Goal: Information Seeking & Learning: Learn about a topic

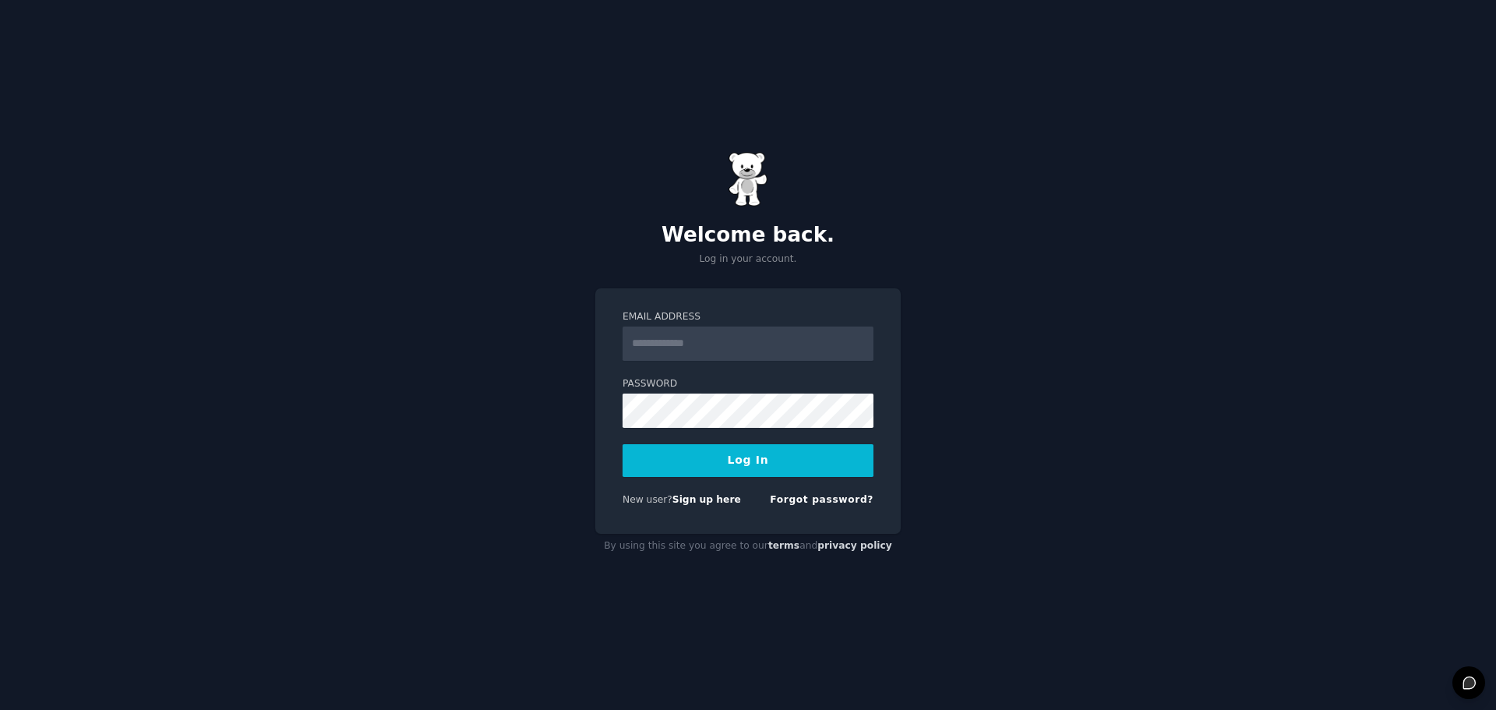
type input "*"
type input "**********"
click at [623, 444] on button "Log In" at bounding box center [748, 460] width 251 height 33
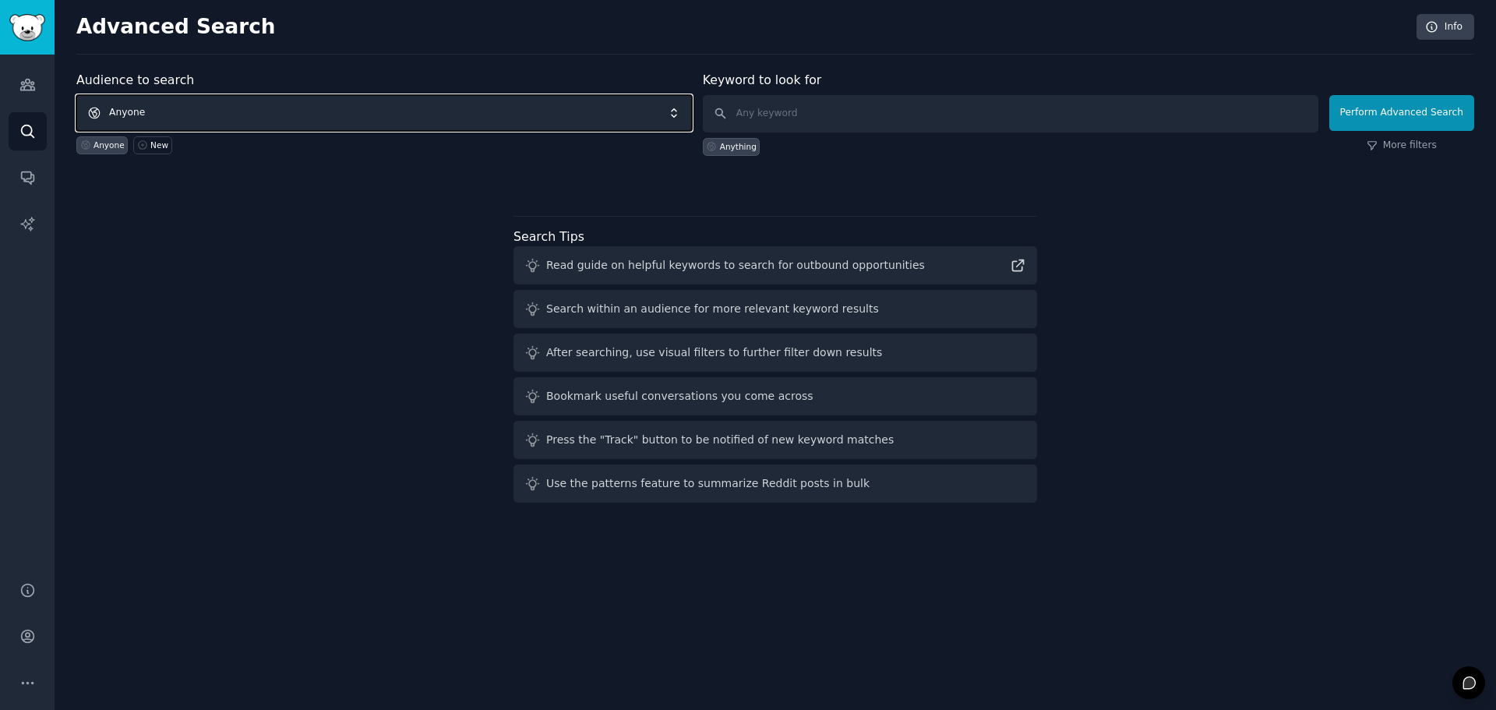
drag, startPoint x: 206, startPoint y: 122, endPoint x: 832, endPoint y: 147, distance: 627.0
click at [832, 147] on form "Audience to search Anyone Anyone New Keyword to look for Anything Perform Advan…" at bounding box center [775, 113] width 1398 height 85
click at [838, 122] on input "text" at bounding box center [1011, 113] width 616 height 37
type input "most subscribed subreddits"
click button "Perform Advanced Search" at bounding box center [1401, 113] width 145 height 36
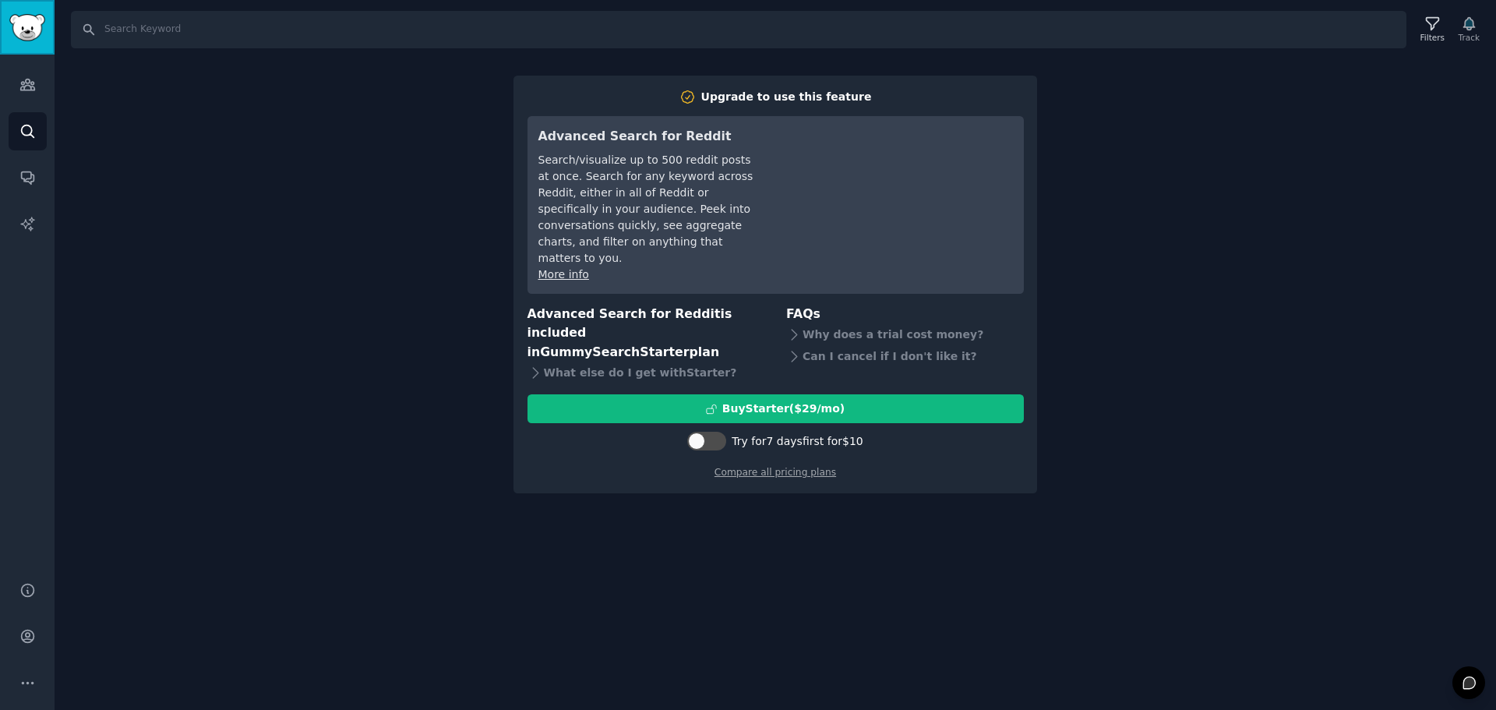
click at [26, 16] on img "Sidebar" at bounding box center [27, 27] width 36 height 27
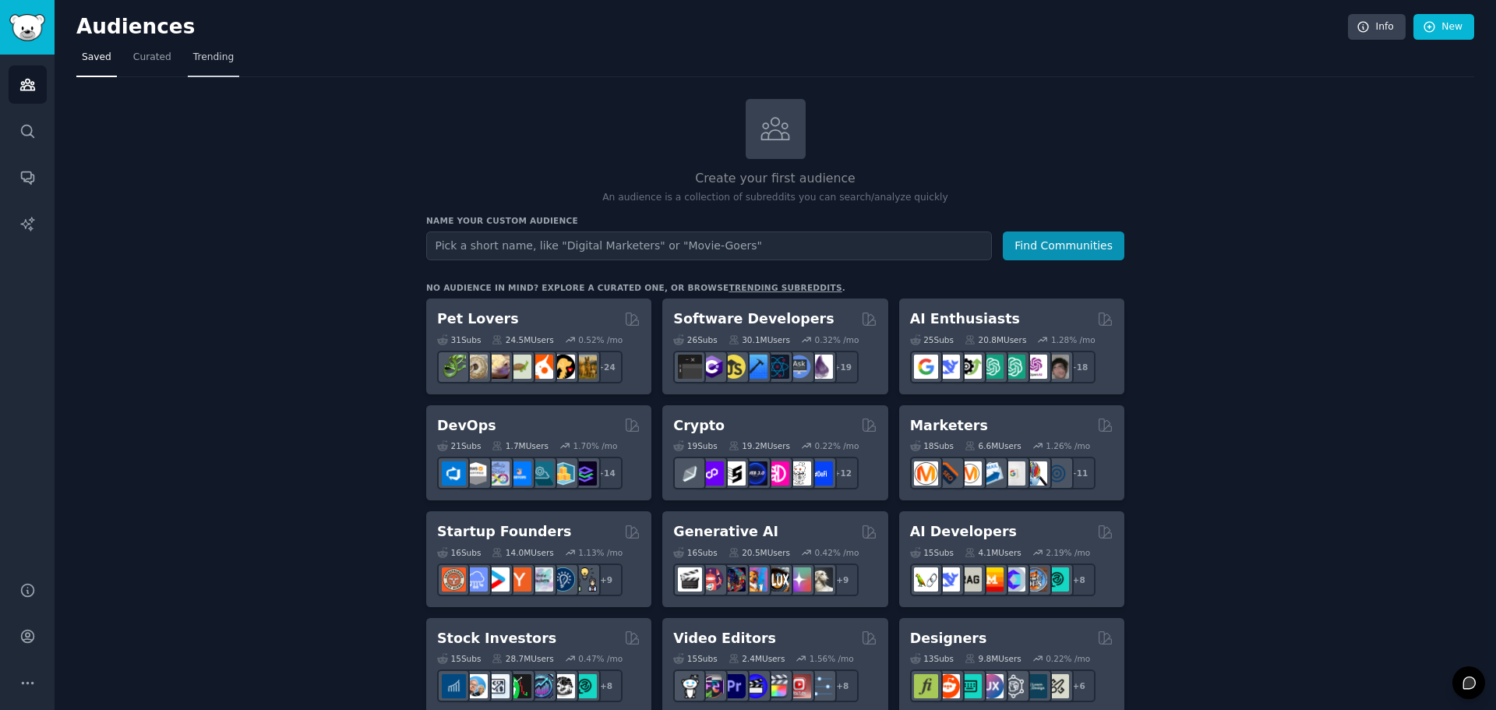
click at [193, 56] on span "Trending" at bounding box center [213, 58] width 41 height 14
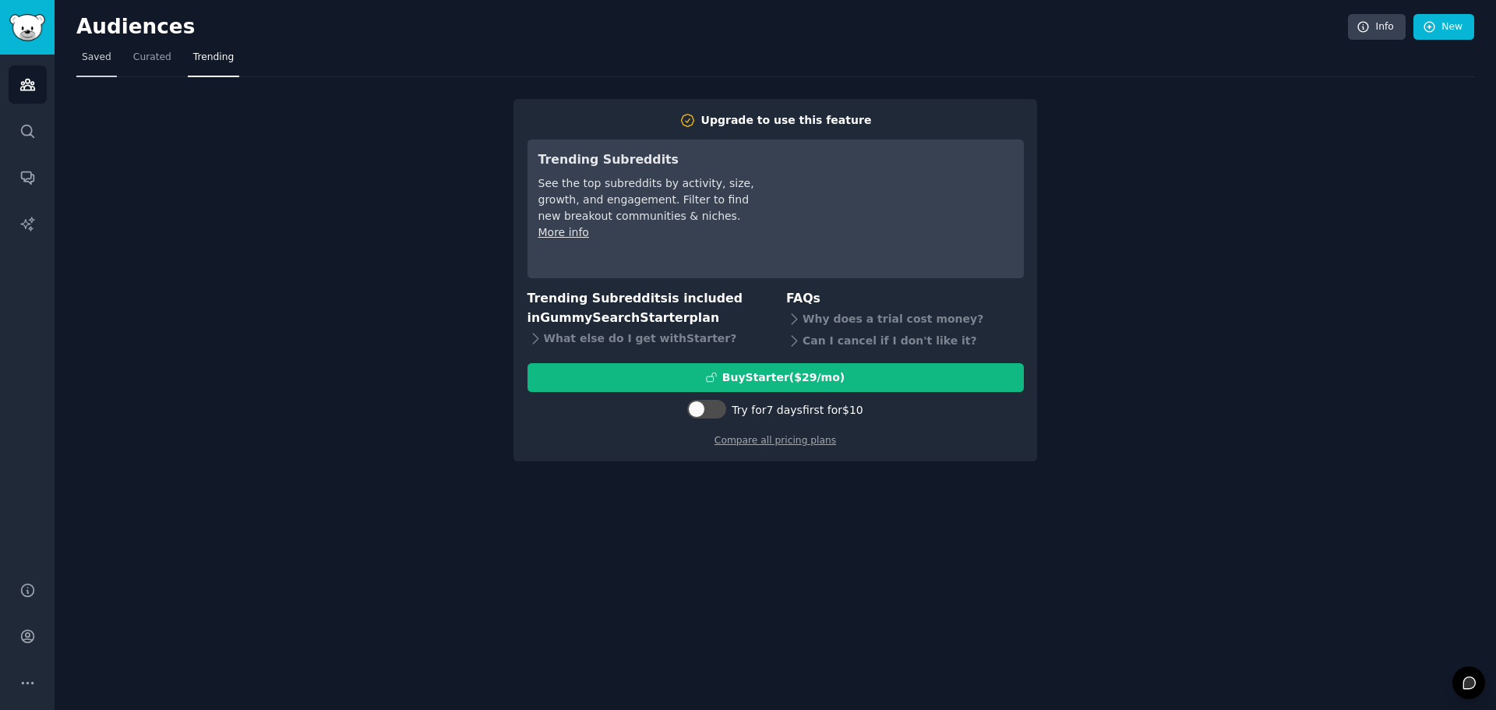
click at [95, 69] on link "Saved" at bounding box center [96, 61] width 41 height 32
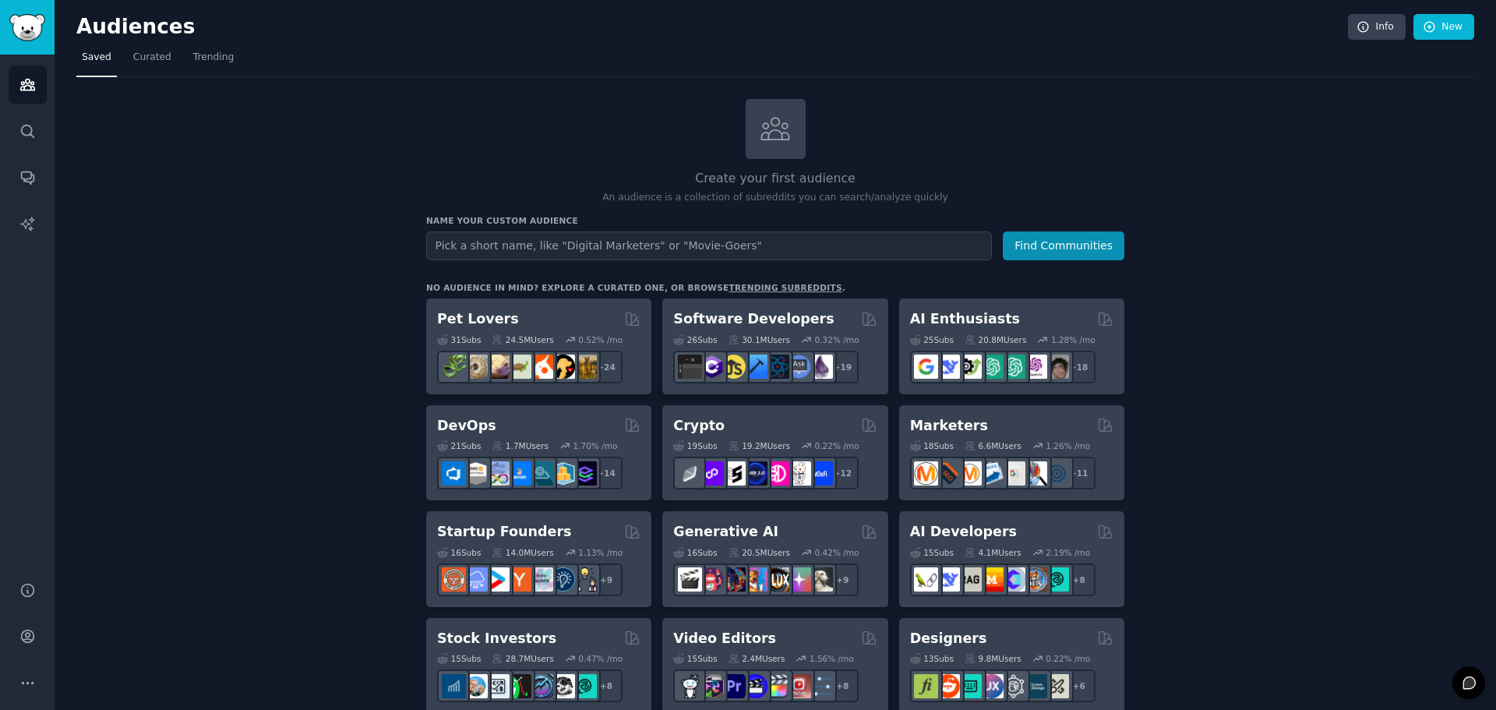
click at [730, 288] on link "trending subreddits" at bounding box center [785, 287] width 113 height 9
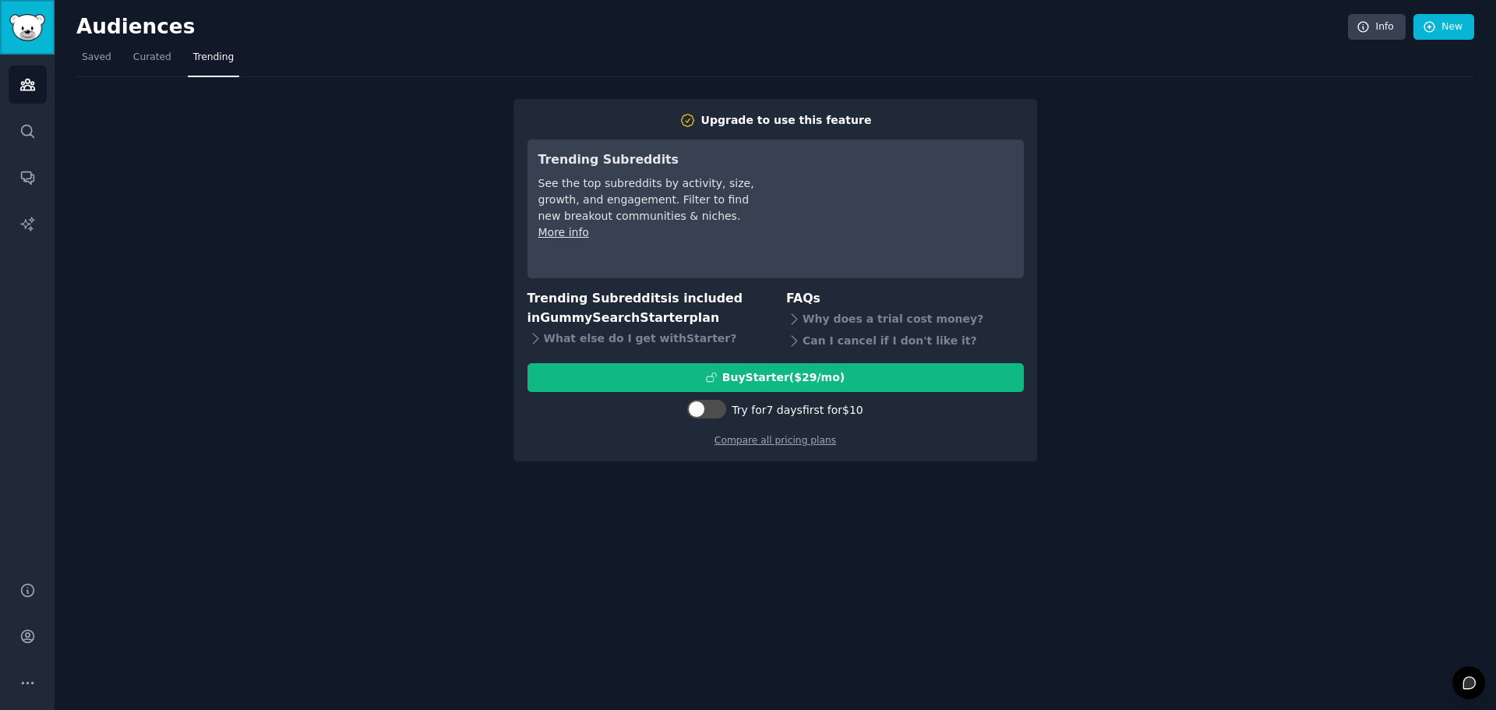
click at [28, 36] on img "Sidebar" at bounding box center [27, 27] width 36 height 27
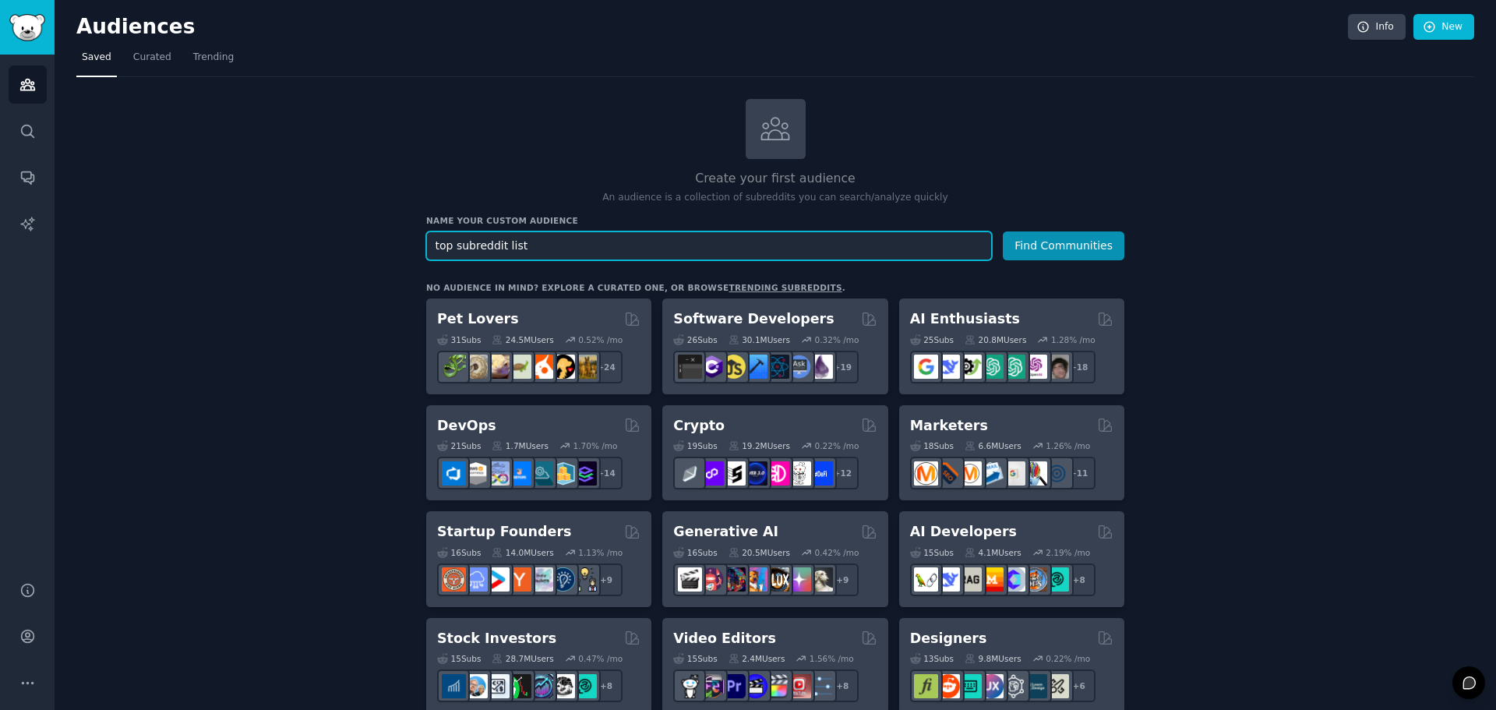
type input "top subreddit list"
click at [1003, 231] on button "Find Communities" at bounding box center [1064, 245] width 122 height 29
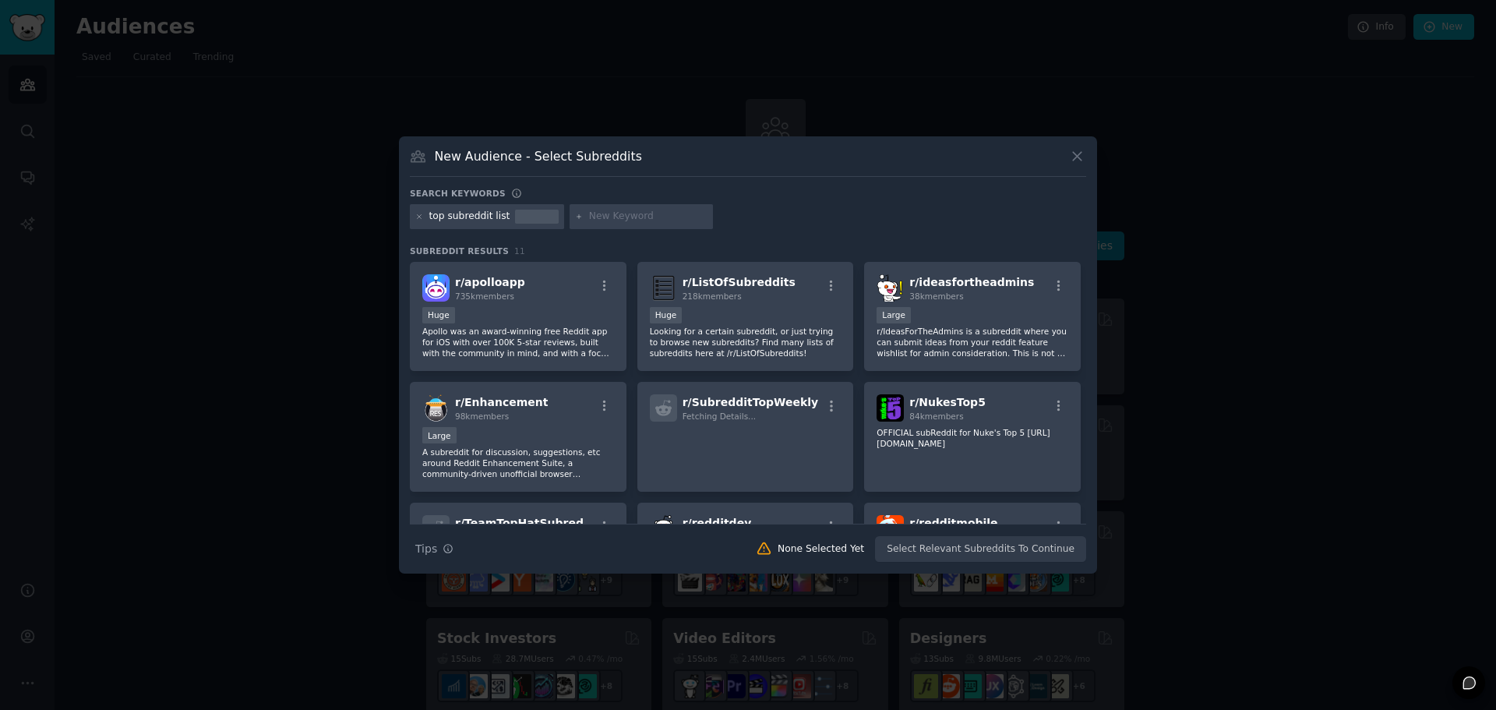
click at [1076, 159] on icon at bounding box center [1077, 156] width 16 height 16
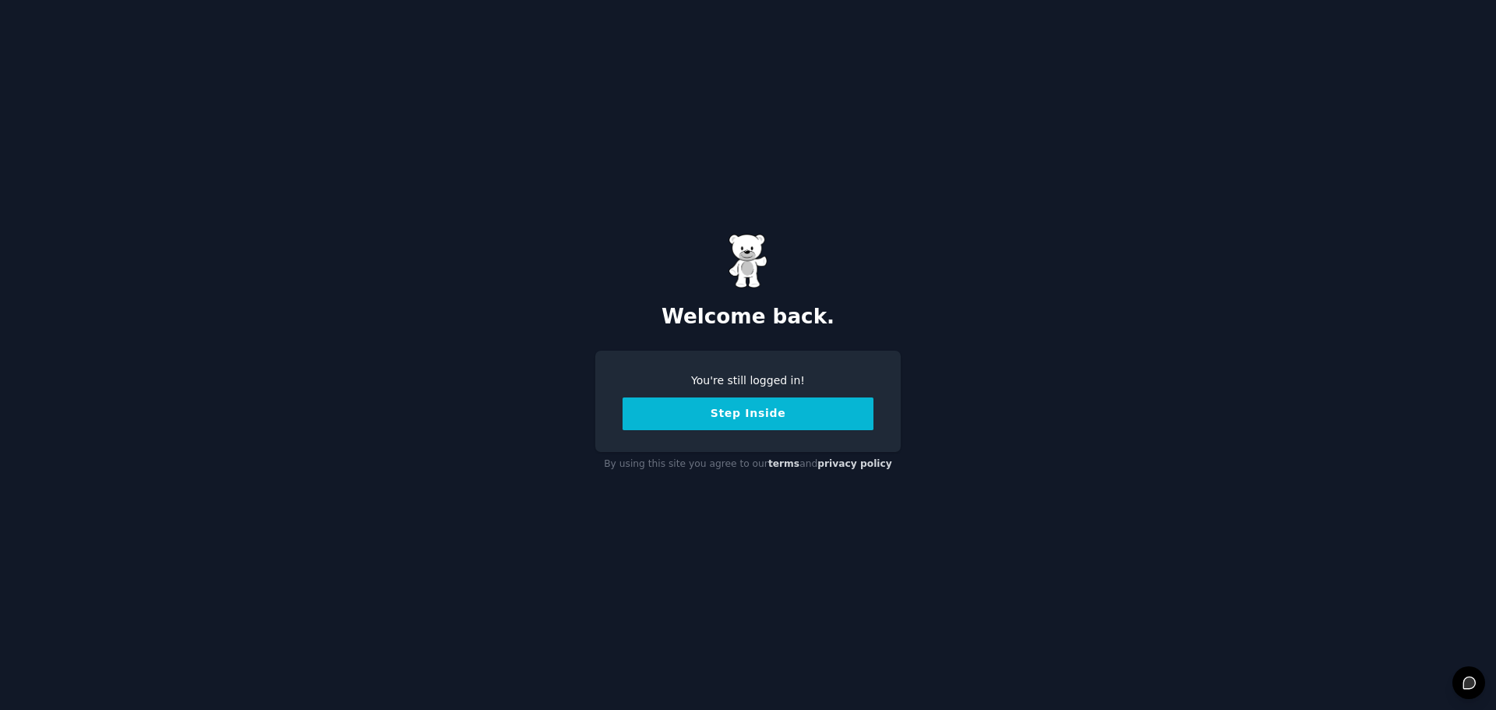
click at [747, 411] on button "Step Inside" at bounding box center [748, 413] width 251 height 33
click at [718, 423] on button "Step Inside" at bounding box center [748, 413] width 251 height 33
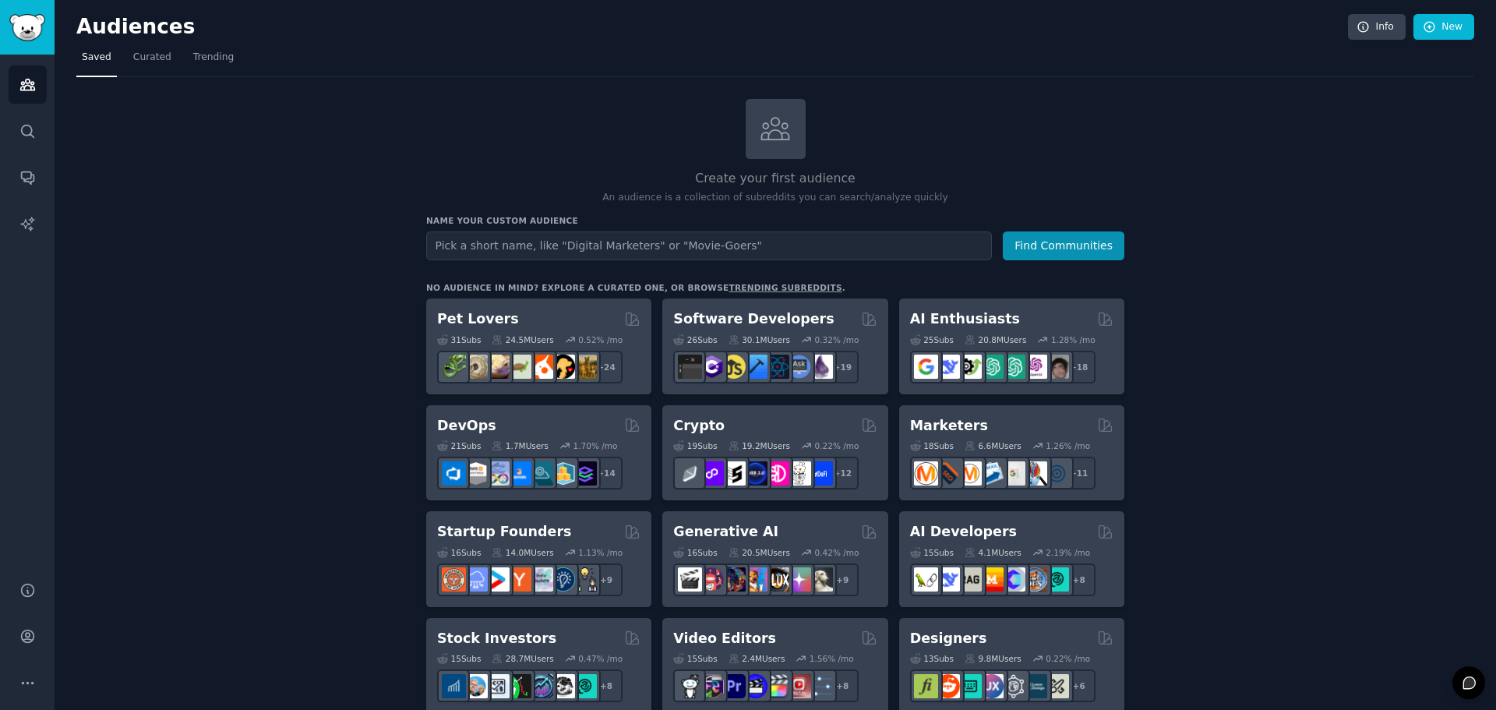
click at [543, 163] on div "Create your first audience An audience is a collection of subreddits you can se…" at bounding box center [775, 152] width 698 height 106
click at [684, 246] on input "text" at bounding box center [709, 245] width 566 height 29
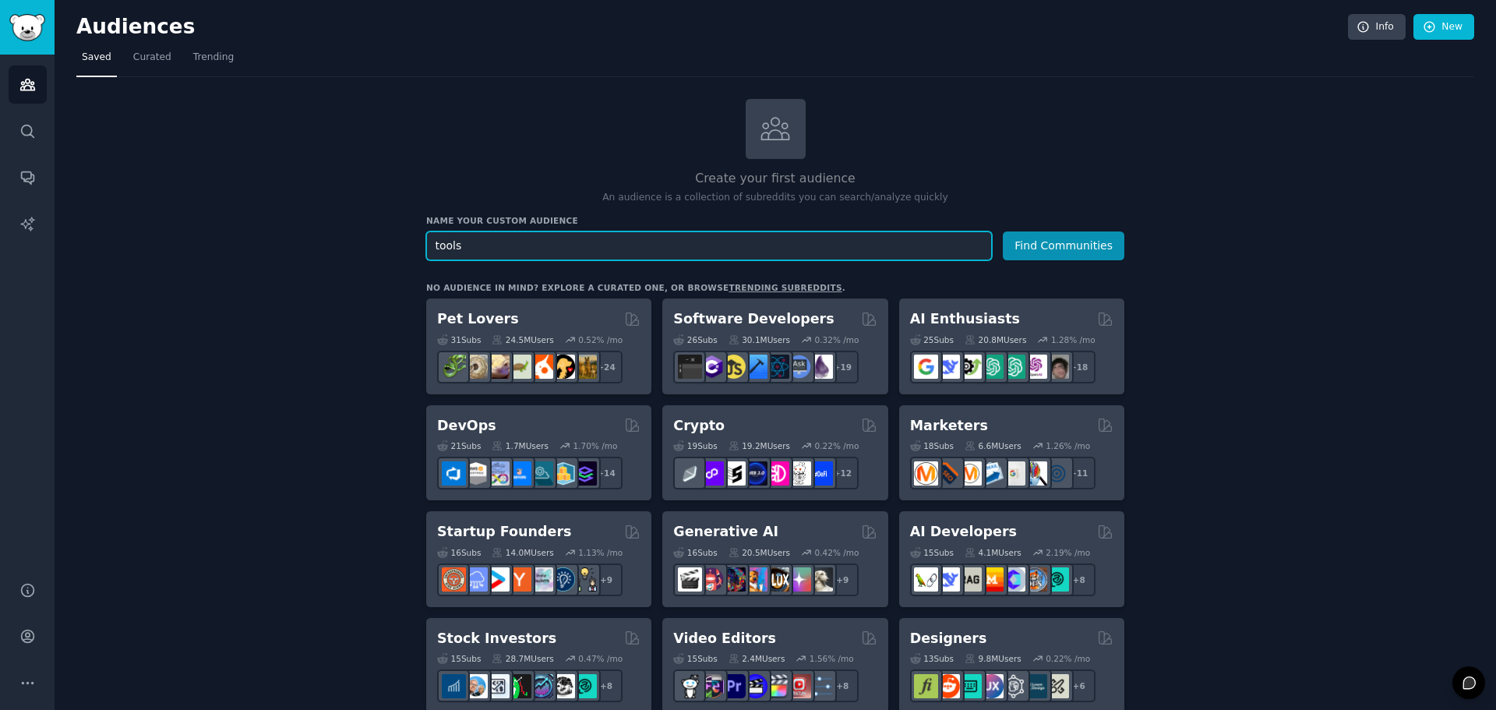
type input "tools"
click at [1003, 231] on button "Find Communities" at bounding box center [1064, 245] width 122 height 29
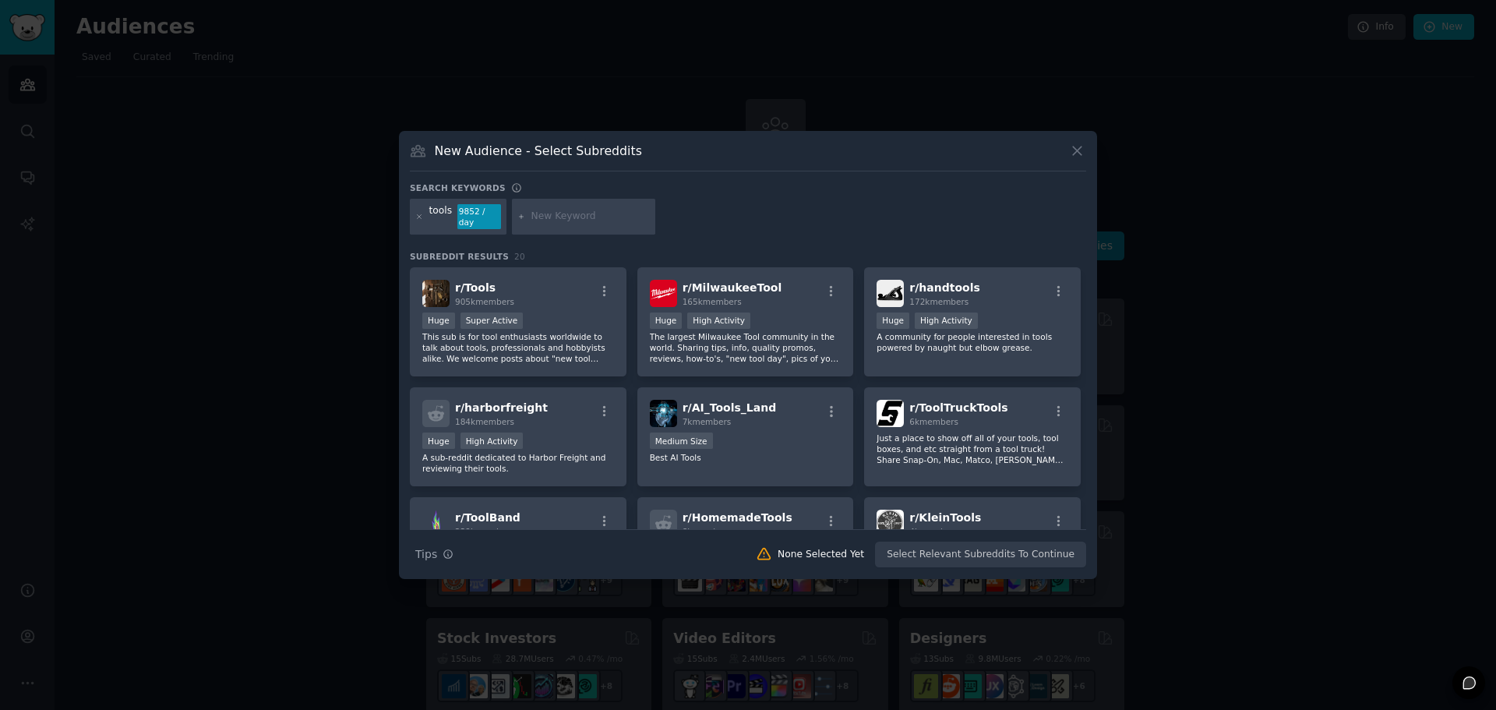
click at [1079, 156] on icon at bounding box center [1077, 151] width 9 height 9
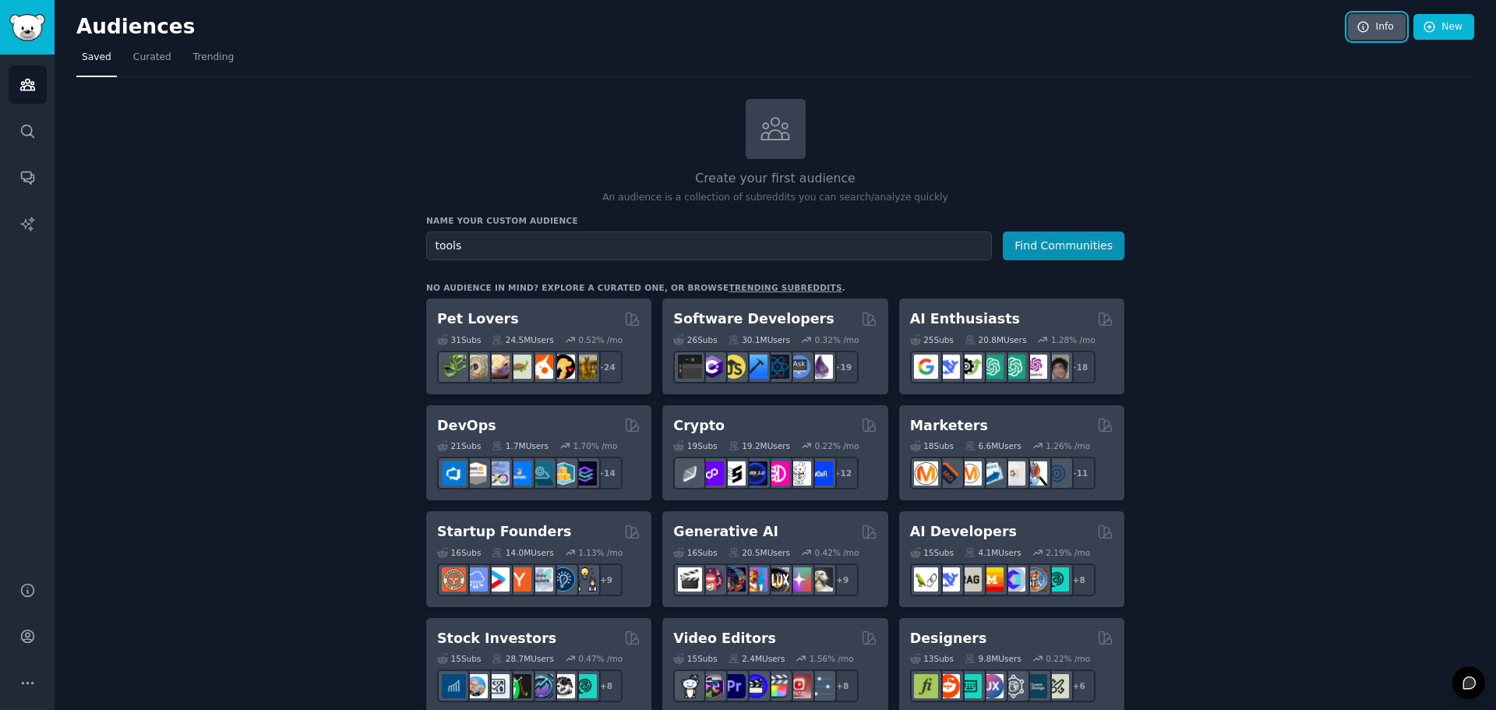
click at [1357, 27] on icon at bounding box center [1364, 27] width 14 height 14
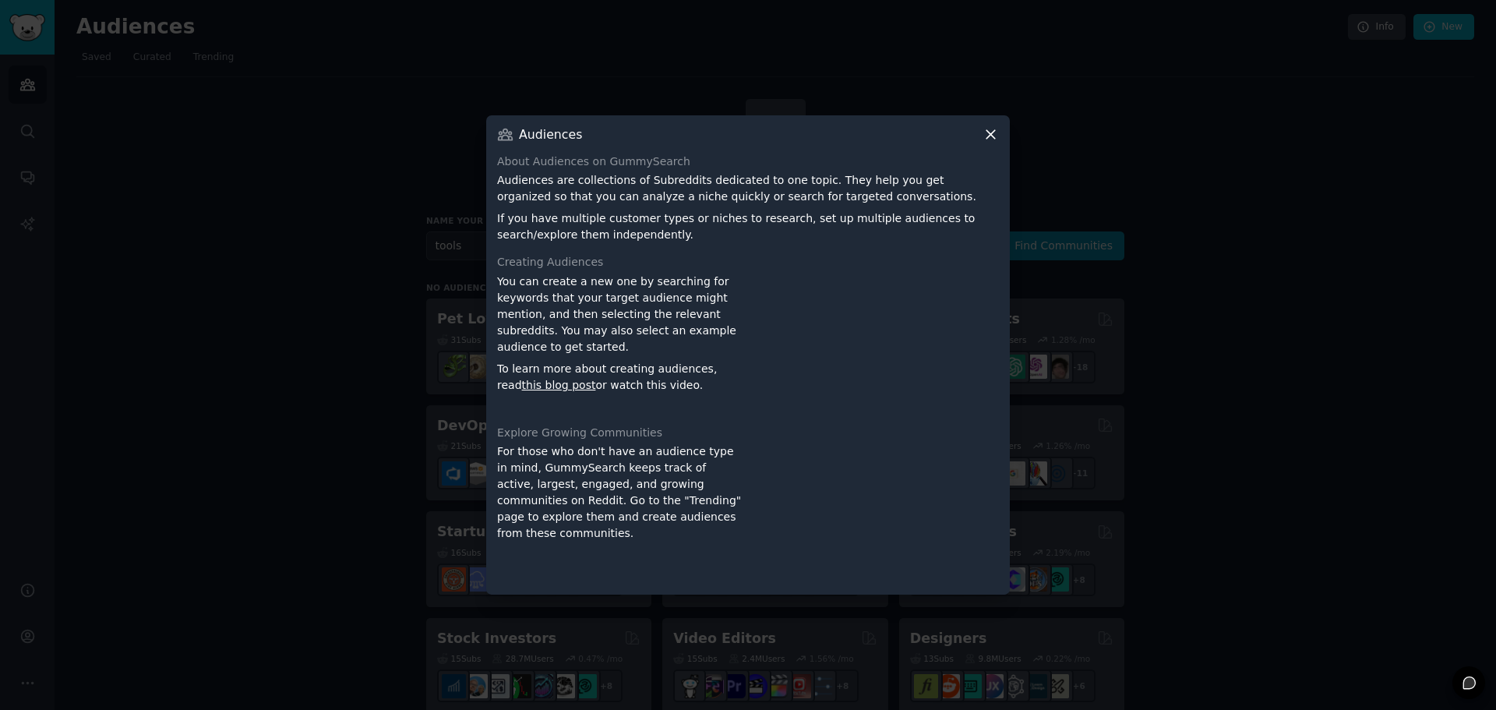
click at [987, 134] on icon at bounding box center [991, 134] width 16 height 16
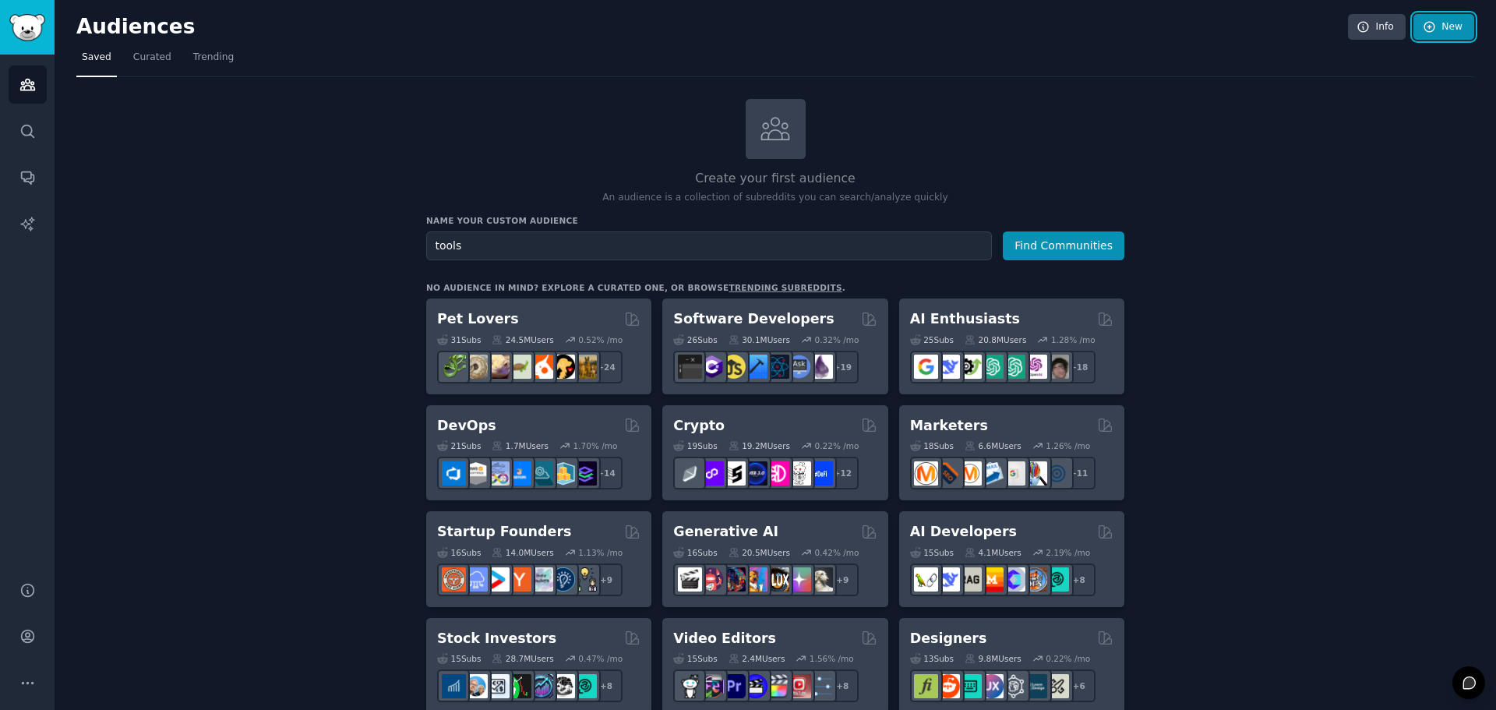
click at [1445, 26] on link "New" at bounding box center [1444, 27] width 61 height 26
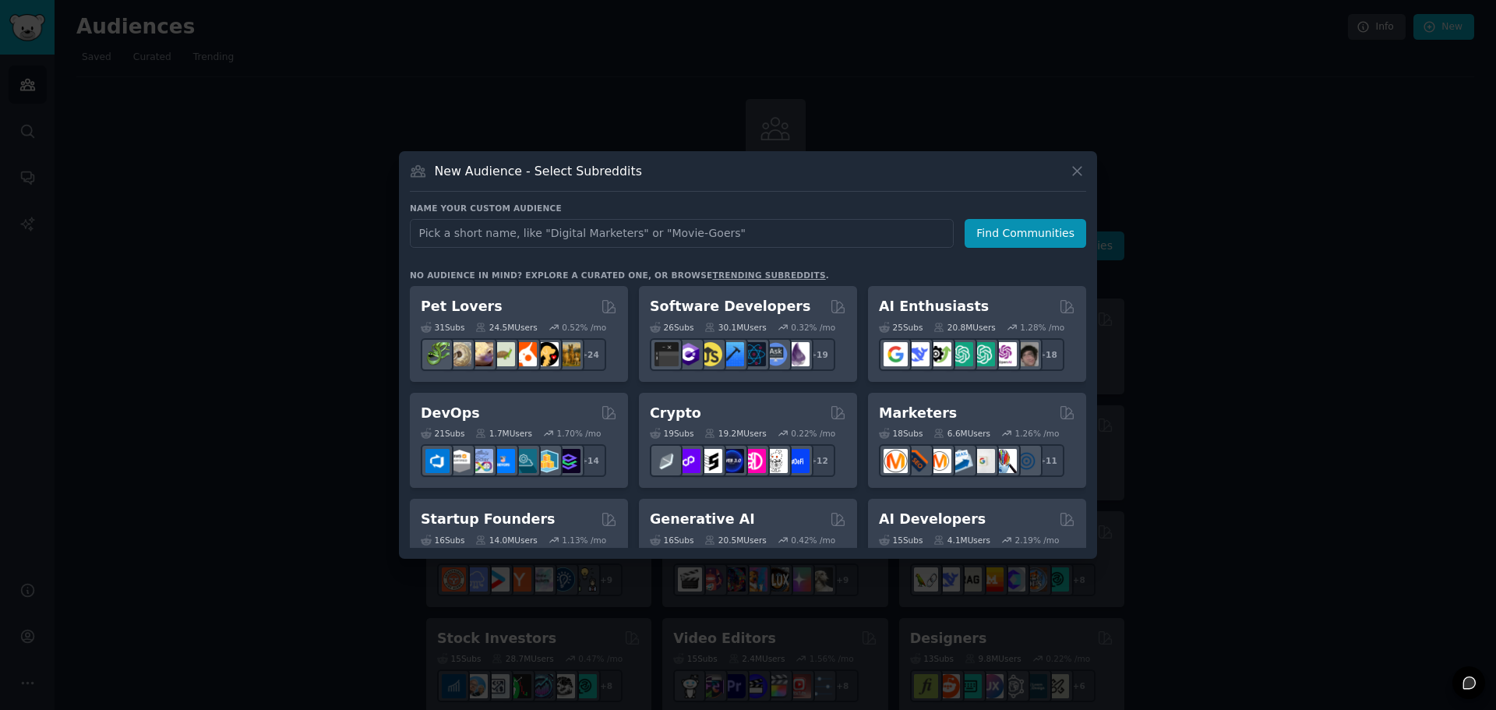
click at [1076, 161] on div "New Audience - Select Subreddits Name your custom audience Audience Name Find C…" at bounding box center [748, 355] width 698 height 408
click at [1080, 169] on icon at bounding box center [1077, 171] width 9 height 9
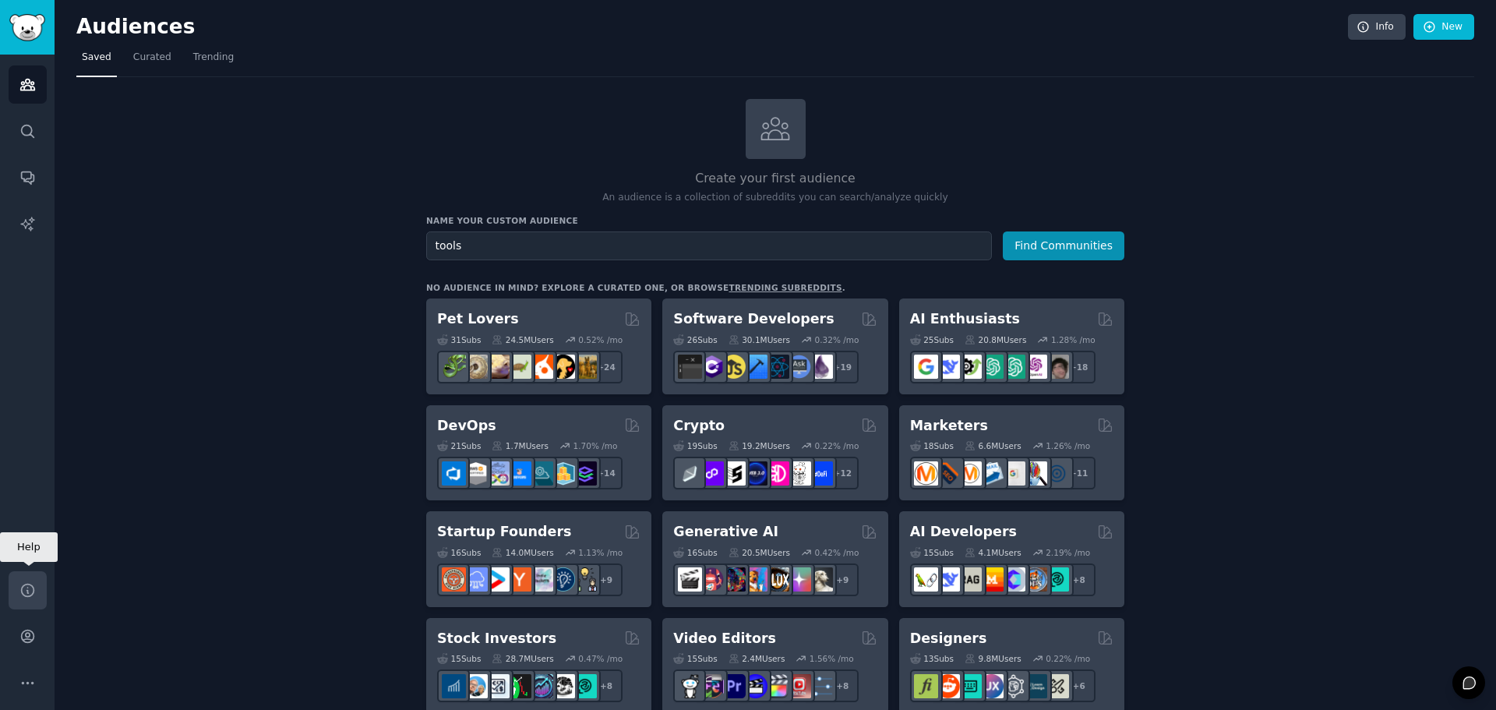
click at [32, 583] on icon "Sidebar" at bounding box center [27, 590] width 16 height 16
